Goal: Task Accomplishment & Management: Use online tool/utility

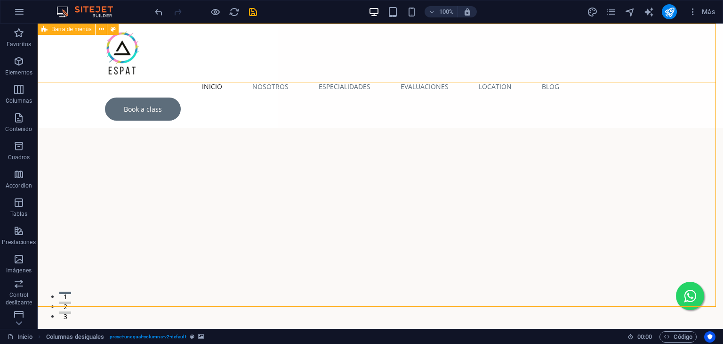
click at [316, 79] on div "Inicio Nosotros Especialidades Psicología Evaluaciones Location Blog Book a cla…" at bounding box center [381, 76] width 686 height 104
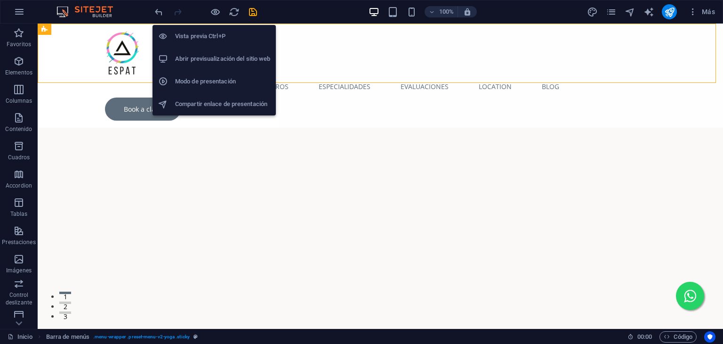
click at [188, 64] on li "Abrir previsualización del sitio web" at bounding box center [214, 59] width 123 height 23
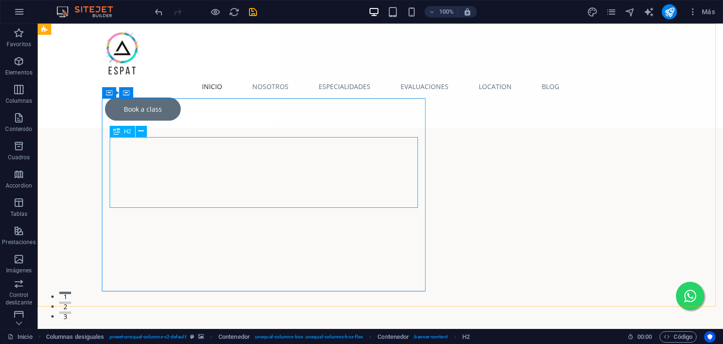
click at [126, 129] on span "H2" at bounding box center [127, 132] width 7 height 6
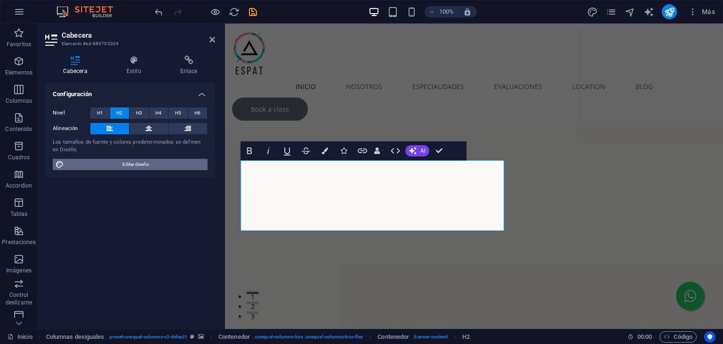
click at [171, 162] on span "Editar diseño" at bounding box center [136, 164] width 138 height 11
select select "px"
select select "400"
select select "px"
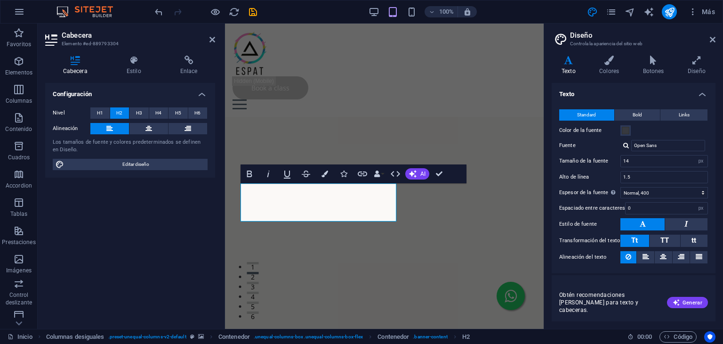
scroll to position [13, 0]
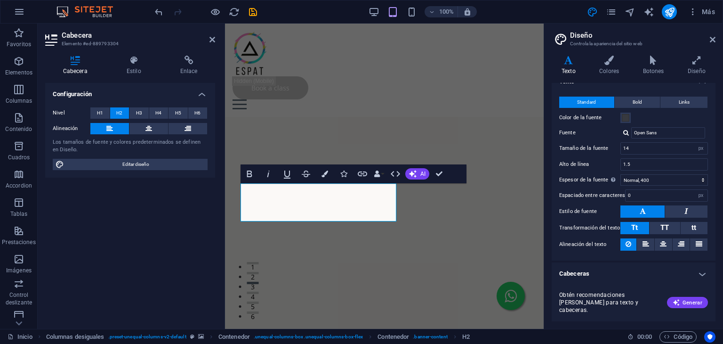
click at [699, 274] on h4 "Cabeceras" at bounding box center [634, 273] width 164 height 23
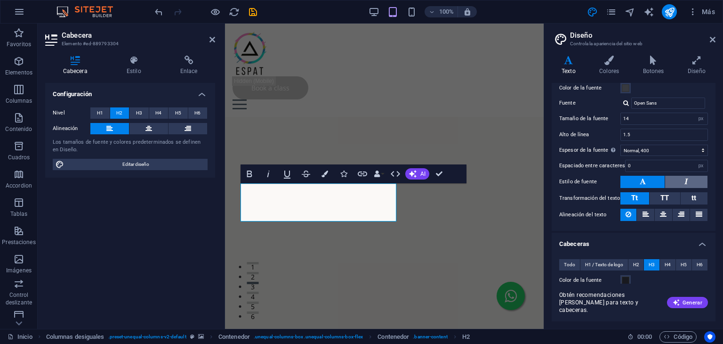
scroll to position [154, 0]
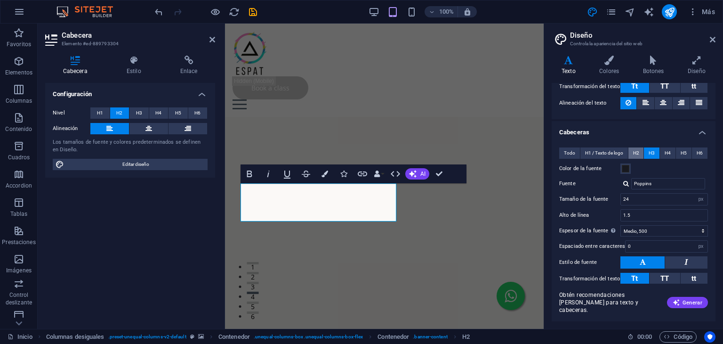
click at [636, 152] on span "H2" at bounding box center [636, 152] width 6 height 11
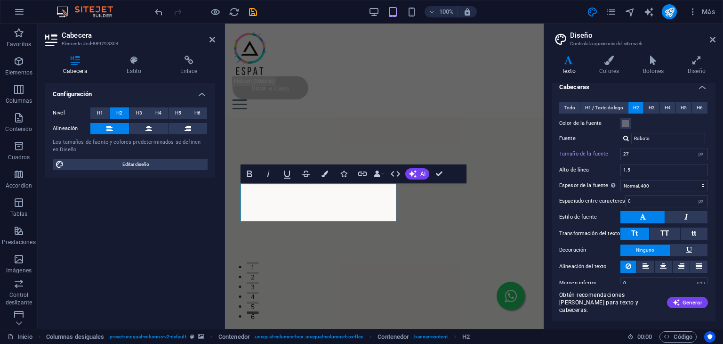
scroll to position [201, 0]
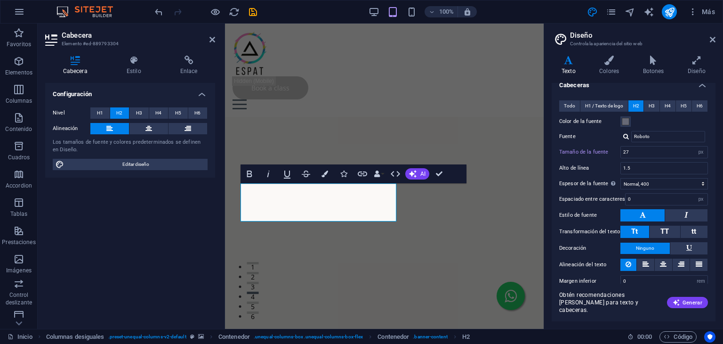
click at [345, 109] on figure at bounding box center [384, 258] width 319 height 349
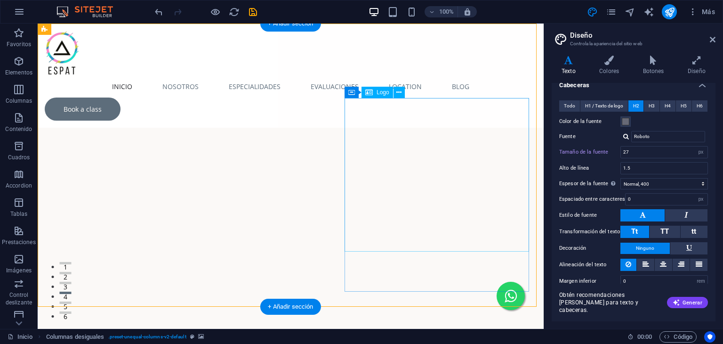
type input "50"
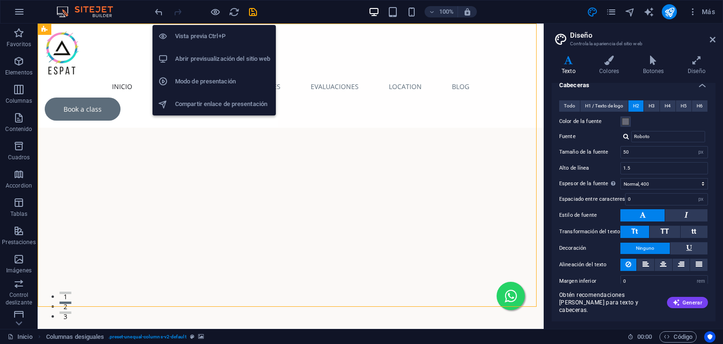
click at [205, 60] on h6 "Abrir previsualización del sitio web" at bounding box center [222, 58] width 95 height 11
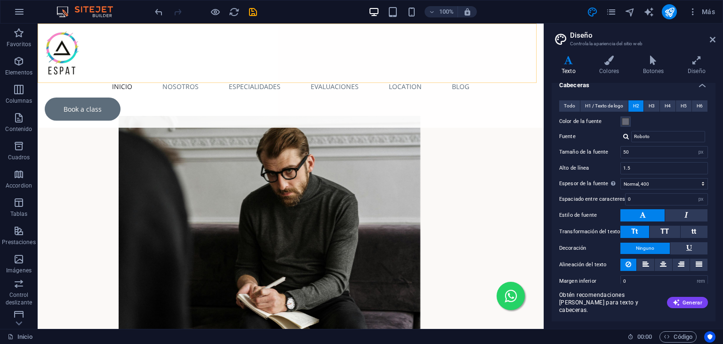
scroll to position [3438, 0]
